Goal: Information Seeking & Learning: Learn about a topic

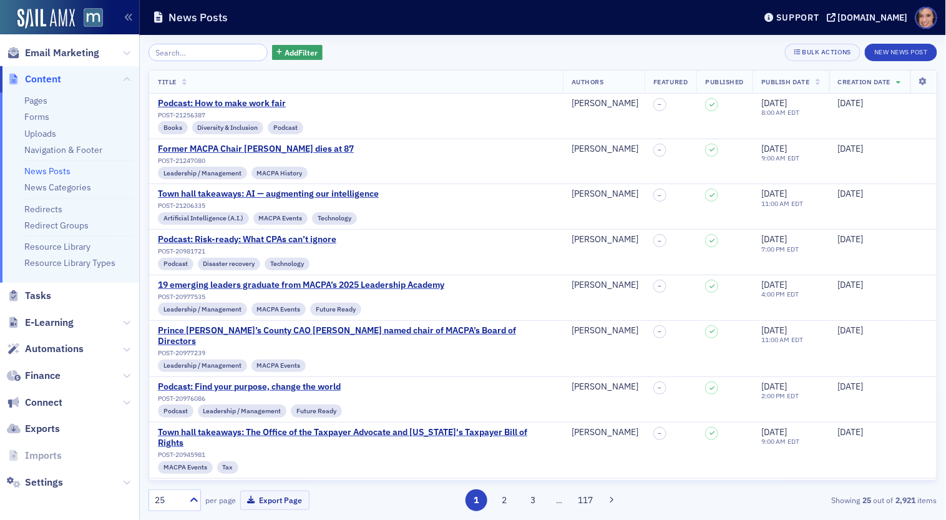
scroll to position [152, 0]
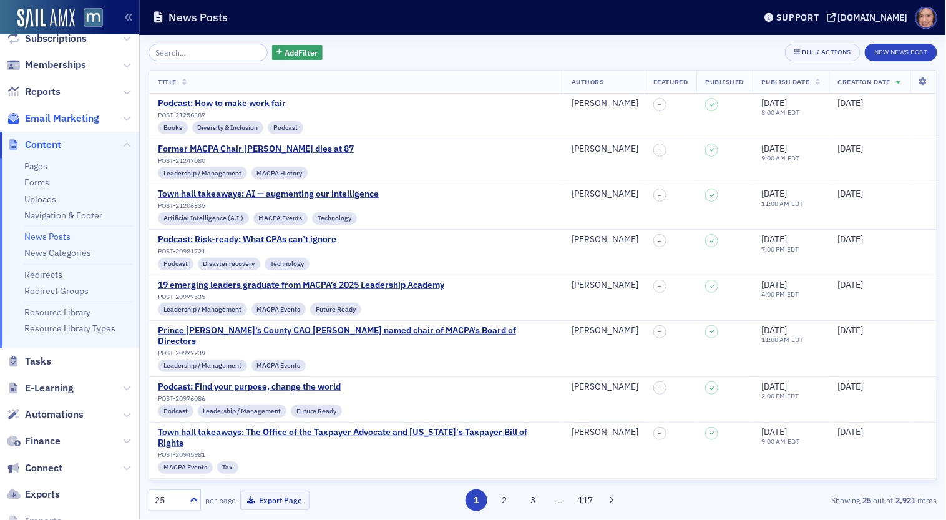
click at [84, 118] on span "Email Marketing" at bounding box center [62, 119] width 74 height 14
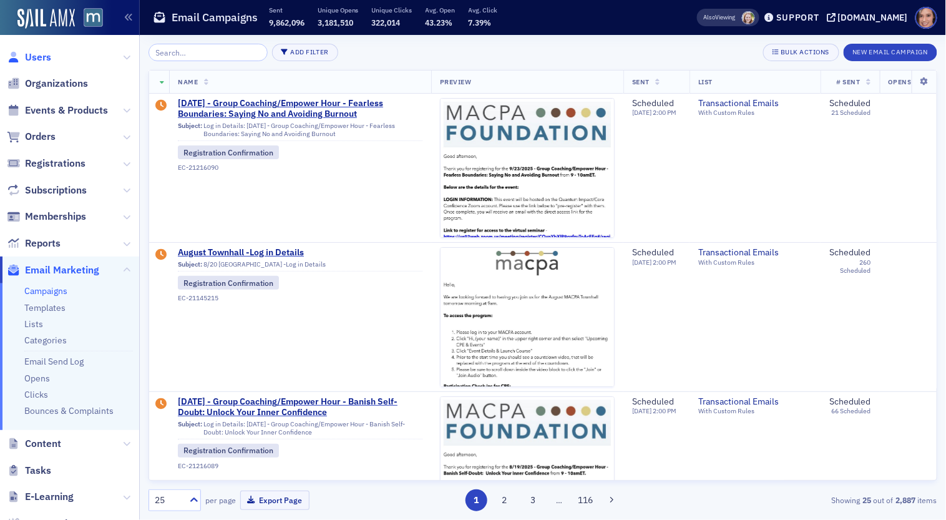
click at [42, 54] on span "Users" at bounding box center [38, 58] width 26 height 14
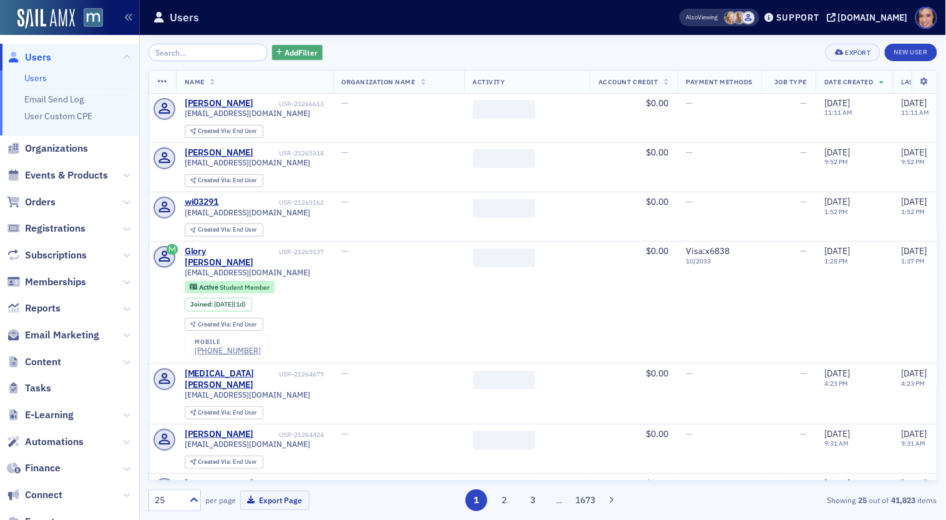
click at [289, 54] on span "Add Filter" at bounding box center [300, 52] width 33 height 11
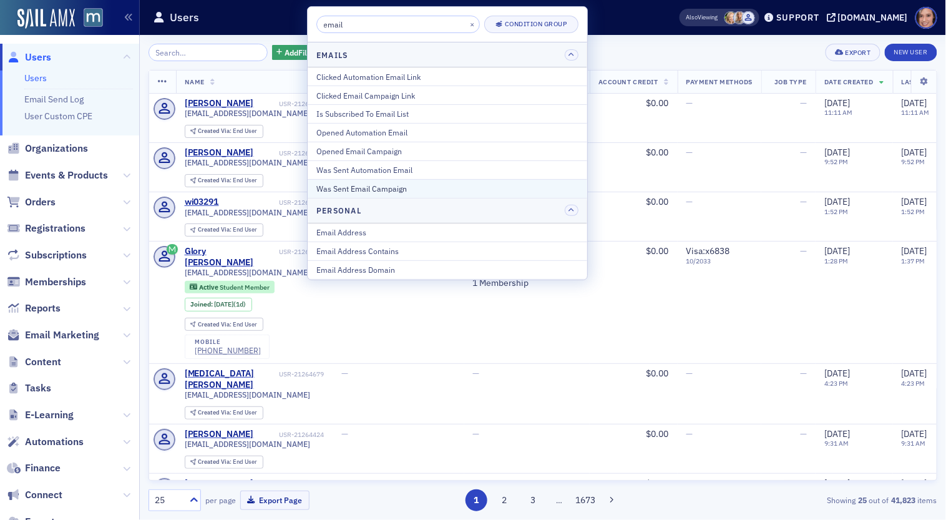
type input "email"
click at [394, 186] on div "Was Sent Email Campaign" at bounding box center [447, 188] width 262 height 11
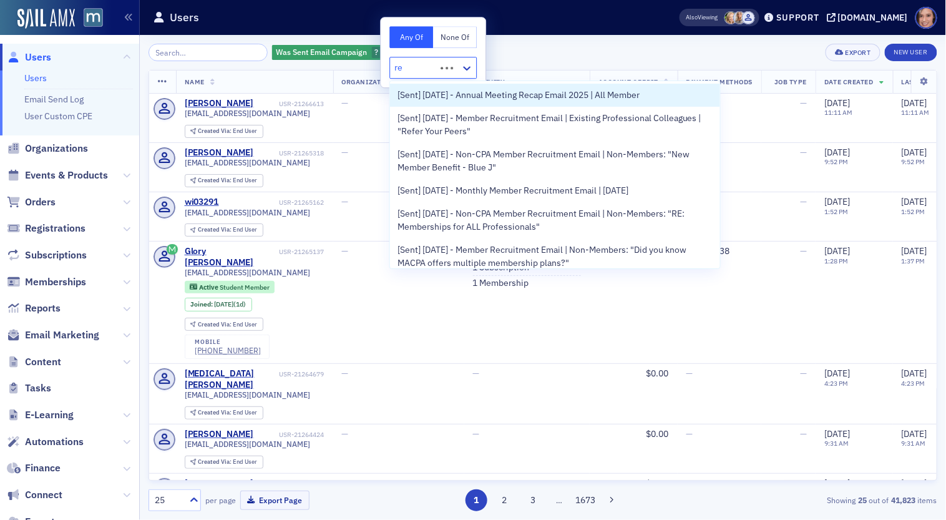
type input "r"
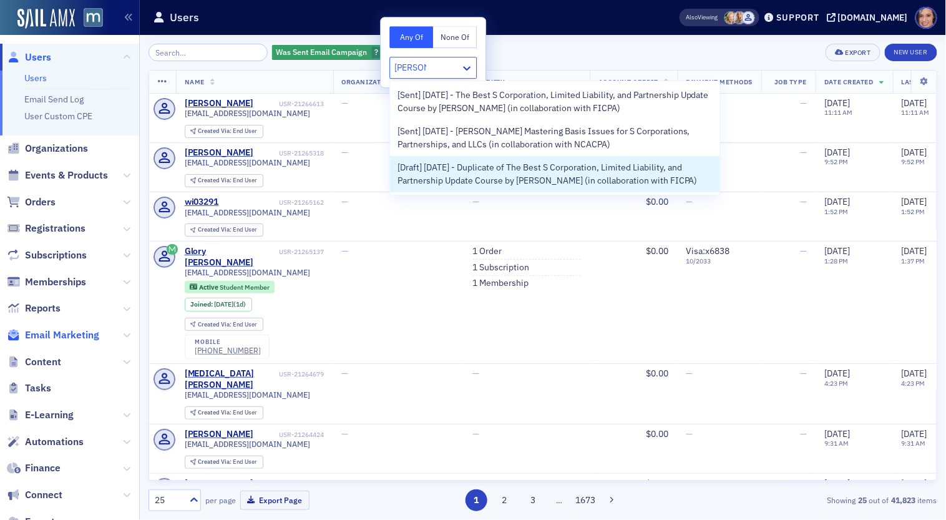
type input "surgent"
click at [87, 337] on span "Email Marketing" at bounding box center [62, 335] width 74 height 14
